Goal: Check status: Check status

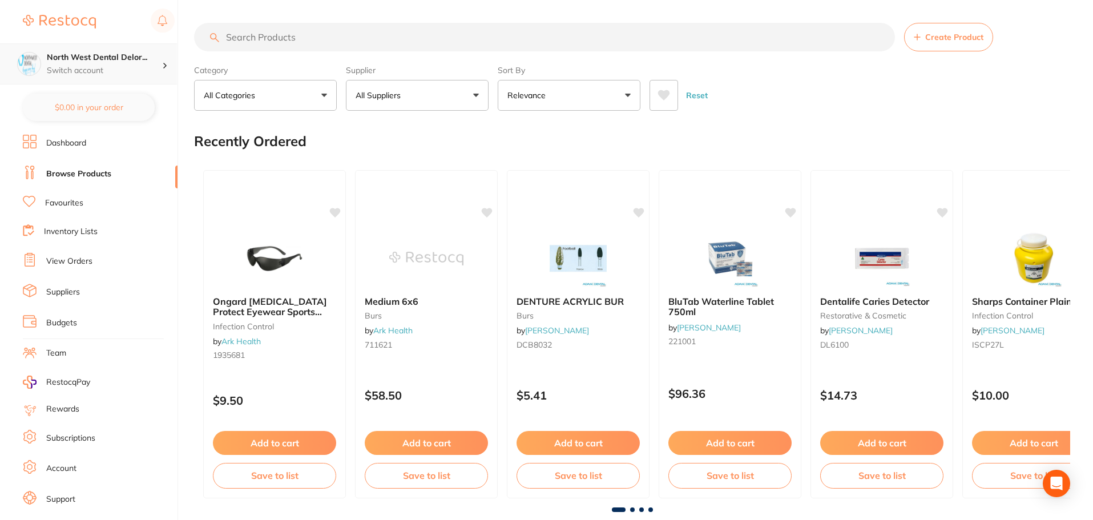
click at [104, 67] on p "Switch account" at bounding box center [104, 70] width 115 height 11
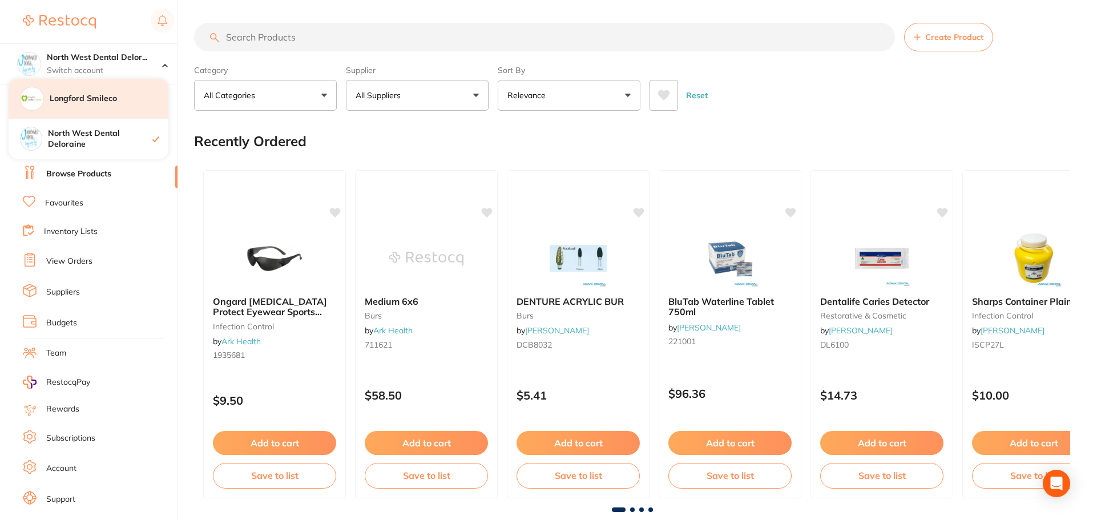
click at [93, 100] on h4 "Longford Smileco" at bounding box center [109, 98] width 119 height 11
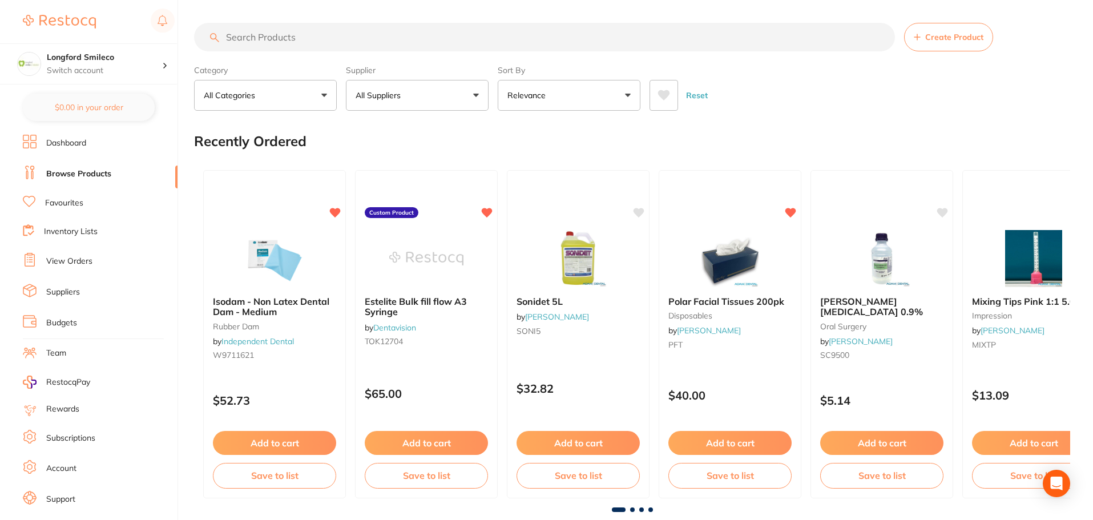
click at [68, 261] on link "View Orders" at bounding box center [69, 261] width 46 height 11
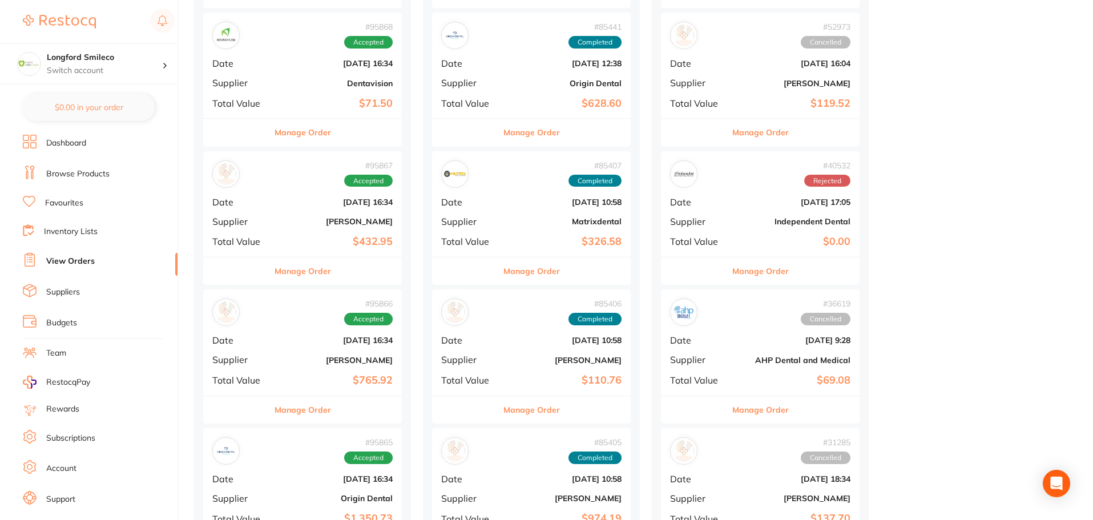
scroll to position [343, 0]
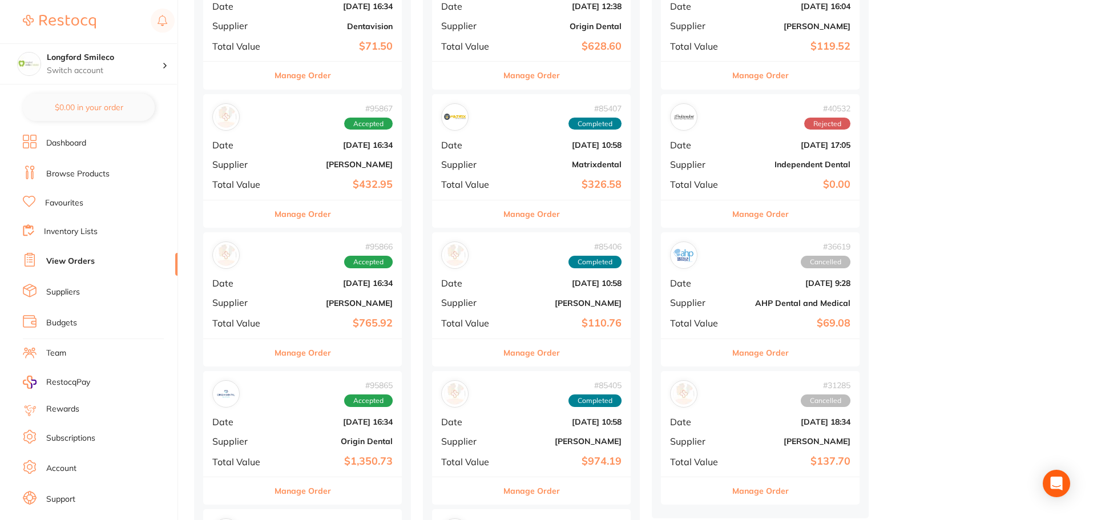
click at [360, 446] on b "Origin Dental" at bounding box center [336, 441] width 114 height 9
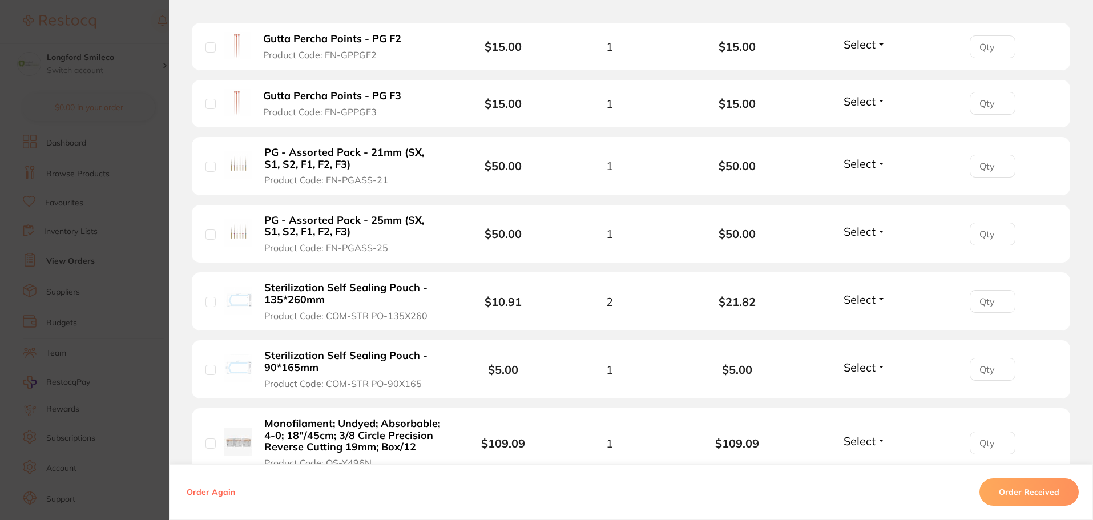
scroll to position [1941, 0]
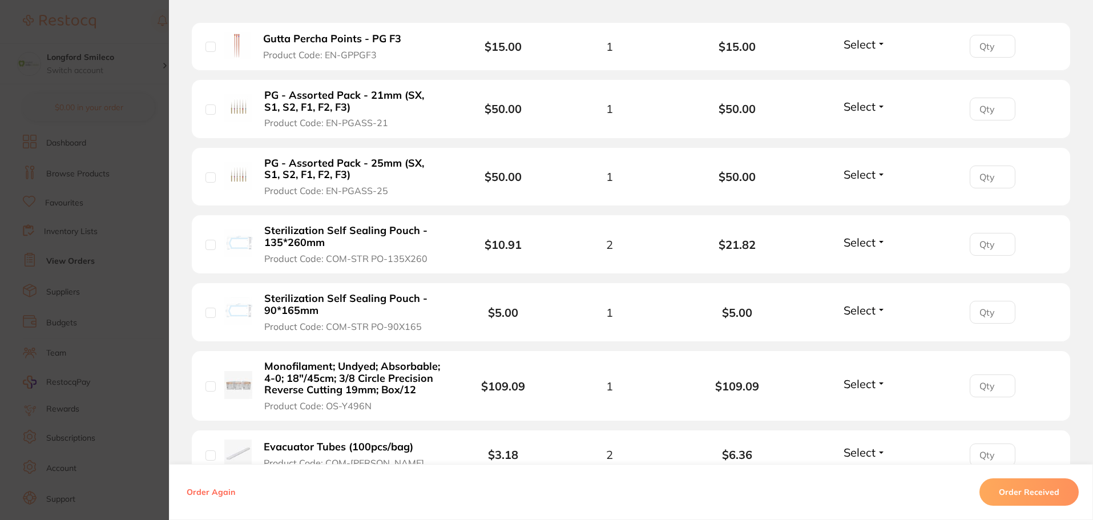
click at [128, 17] on section "Order ID: Restocq- 95865 Order Information Accepted Order Order Date [DATE] 6:3…" at bounding box center [546, 260] width 1093 height 520
